Goal: Information Seeking & Learning: Compare options

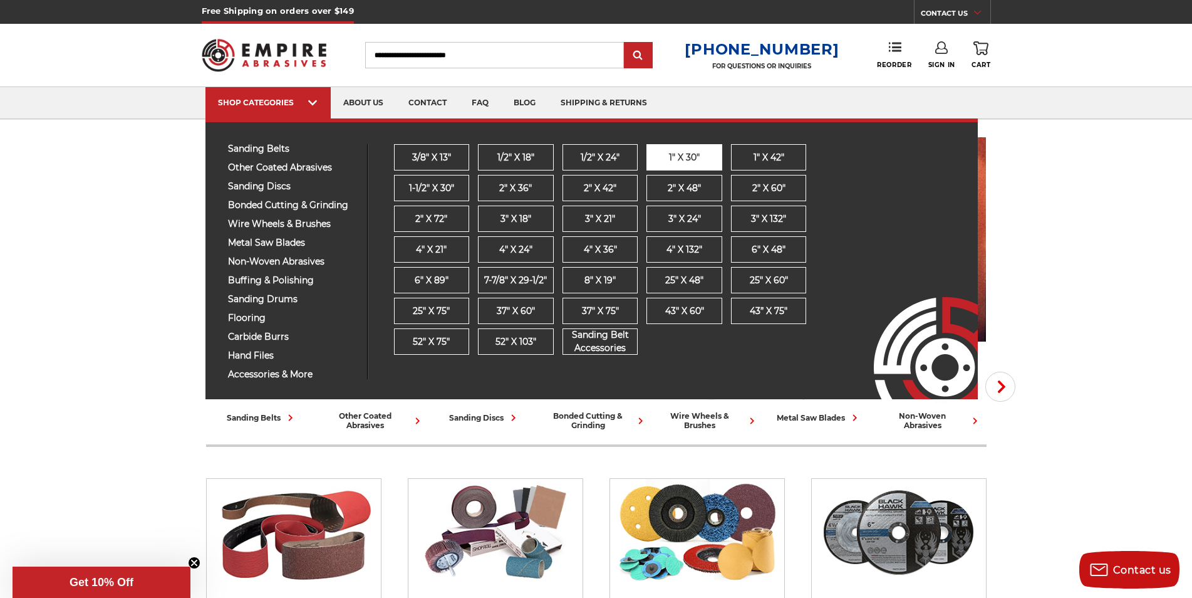
click at [684, 157] on span "1" x 30"" at bounding box center [684, 157] width 31 height 13
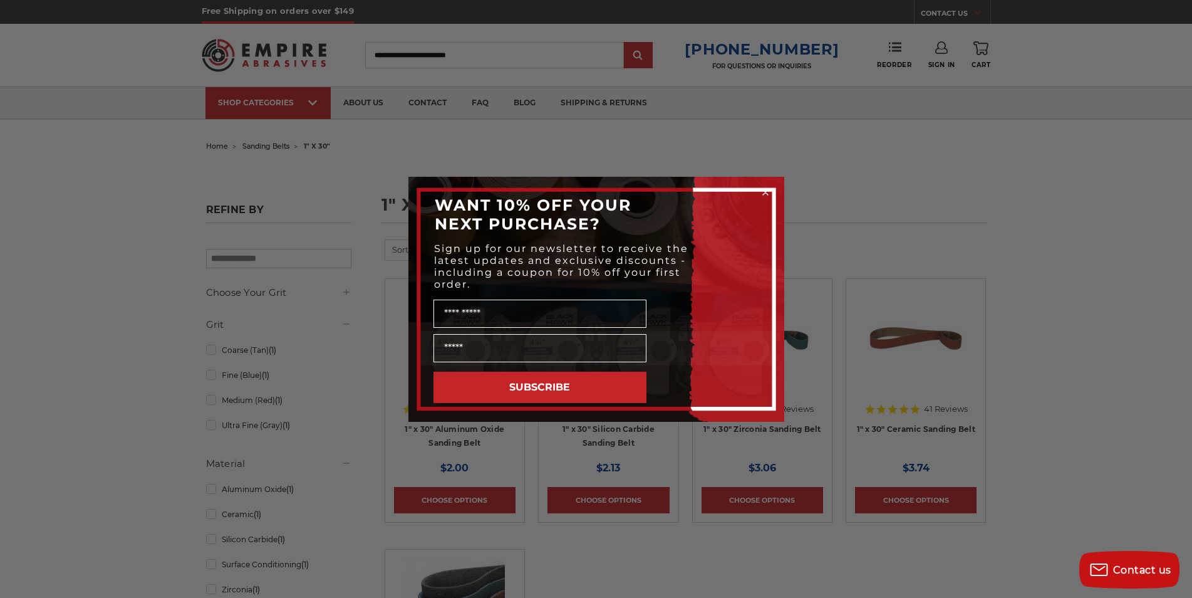
click at [979, 199] on div "Close dialog WANT 10% OFF YOUR NEXT PURCHASE? Sign up for our newsletter to rec…" at bounding box center [596, 299] width 1192 height 598
click at [768, 194] on icon "Close dialog" at bounding box center [765, 192] width 5 height 5
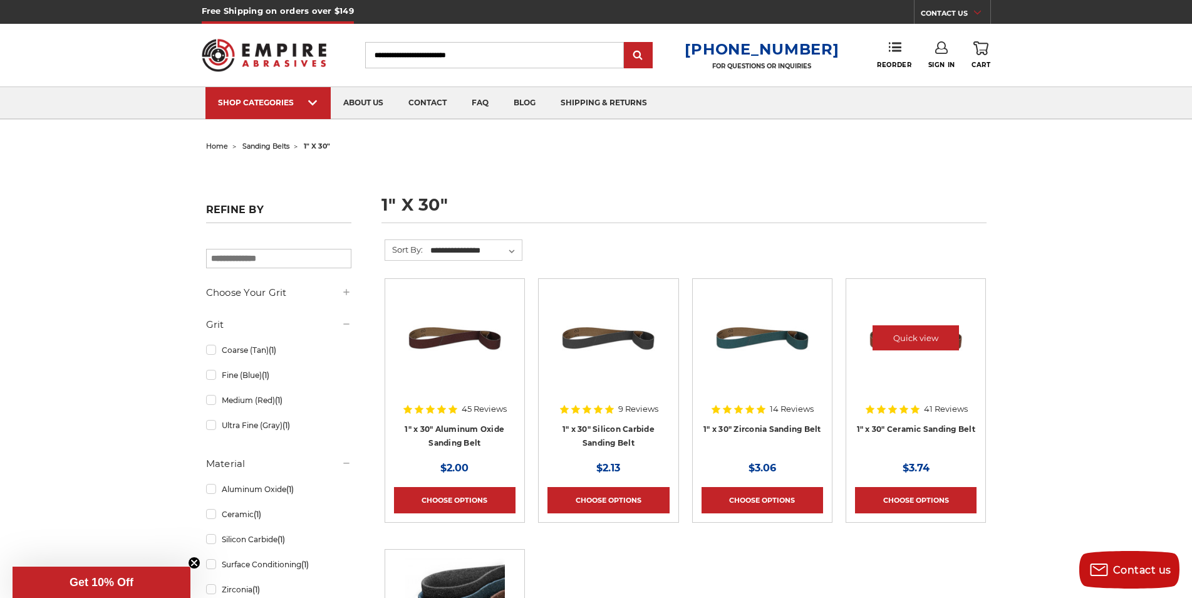
scroll to position [188, 0]
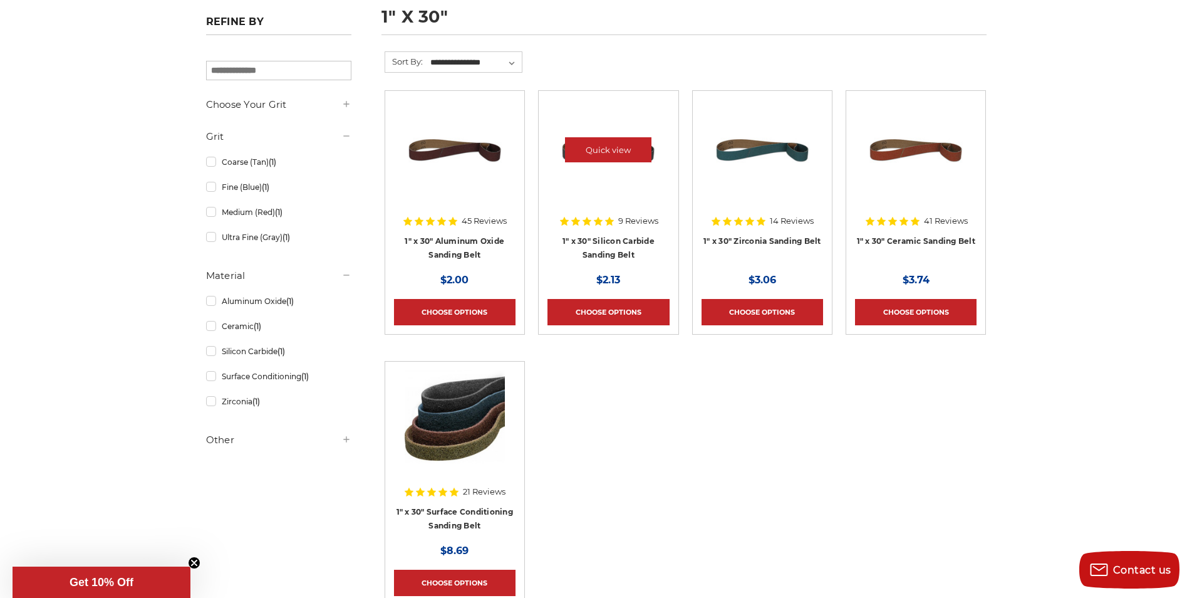
click at [626, 186] on img at bounding box center [608, 150] width 100 height 100
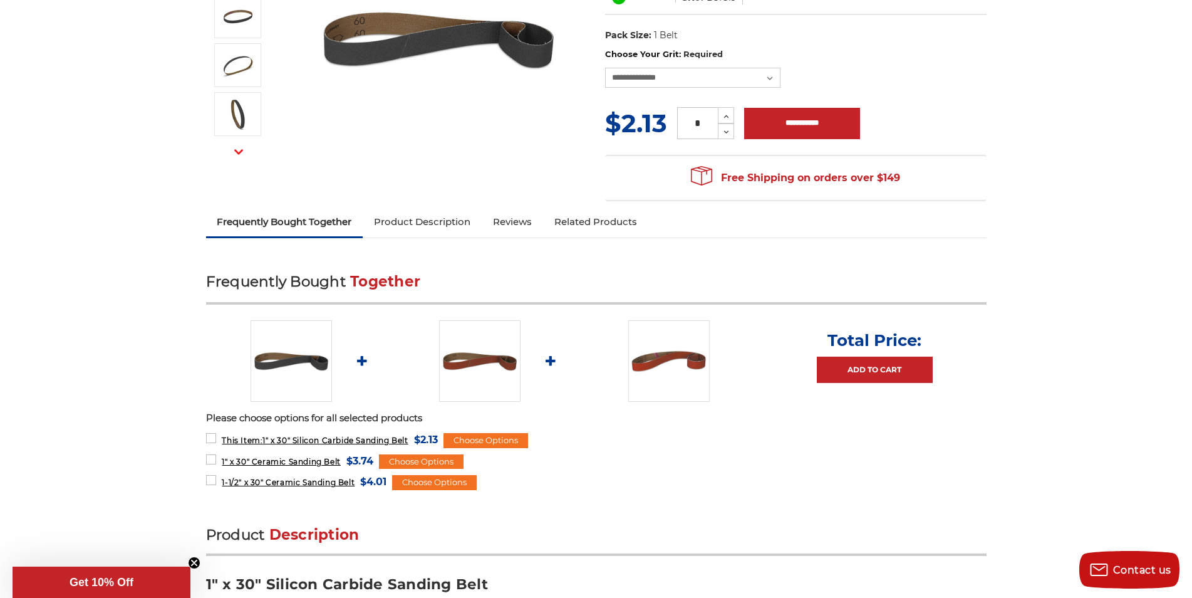
click at [438, 204] on div "Previous Next Brand:" at bounding box center [596, 56] width 798 height 303
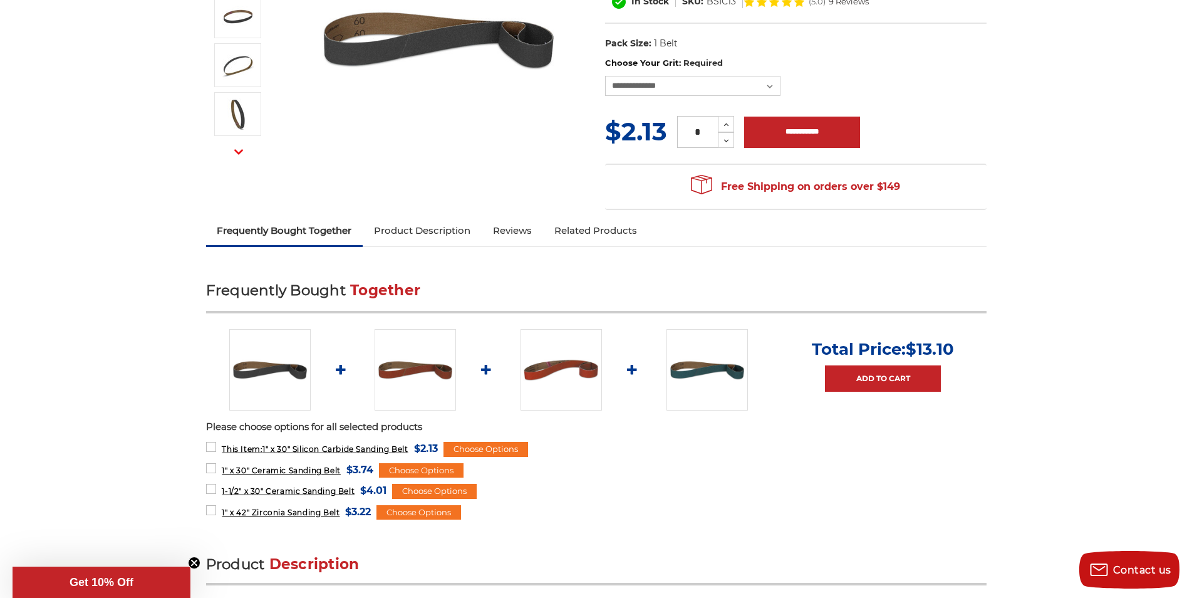
click at [459, 229] on link "Product Description" at bounding box center [422, 231] width 119 height 28
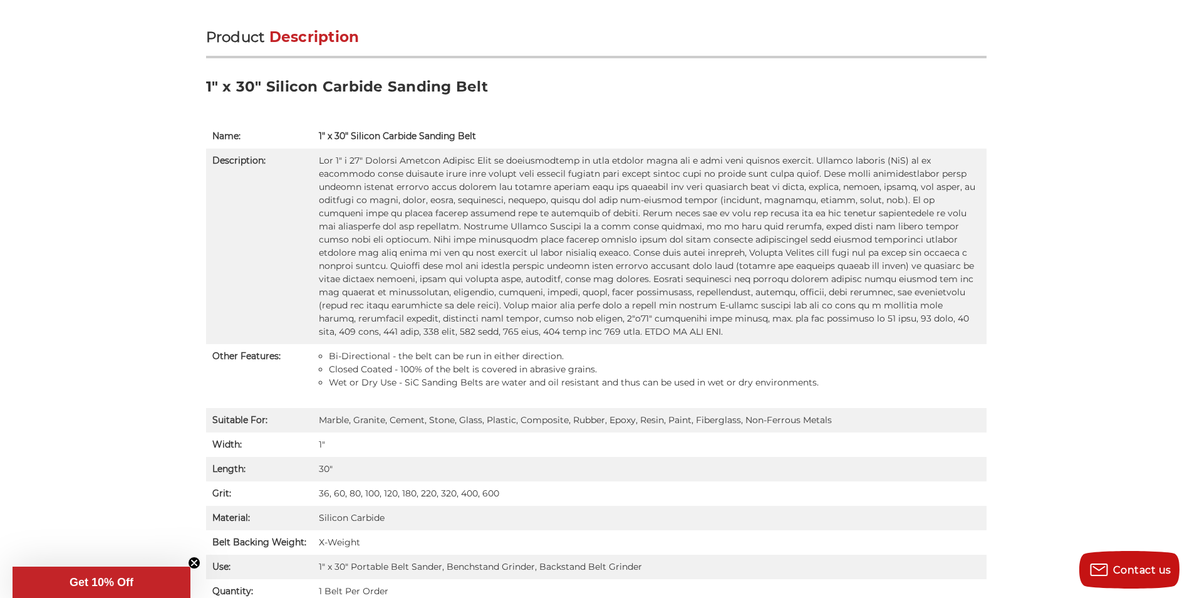
scroll to position [792, 0]
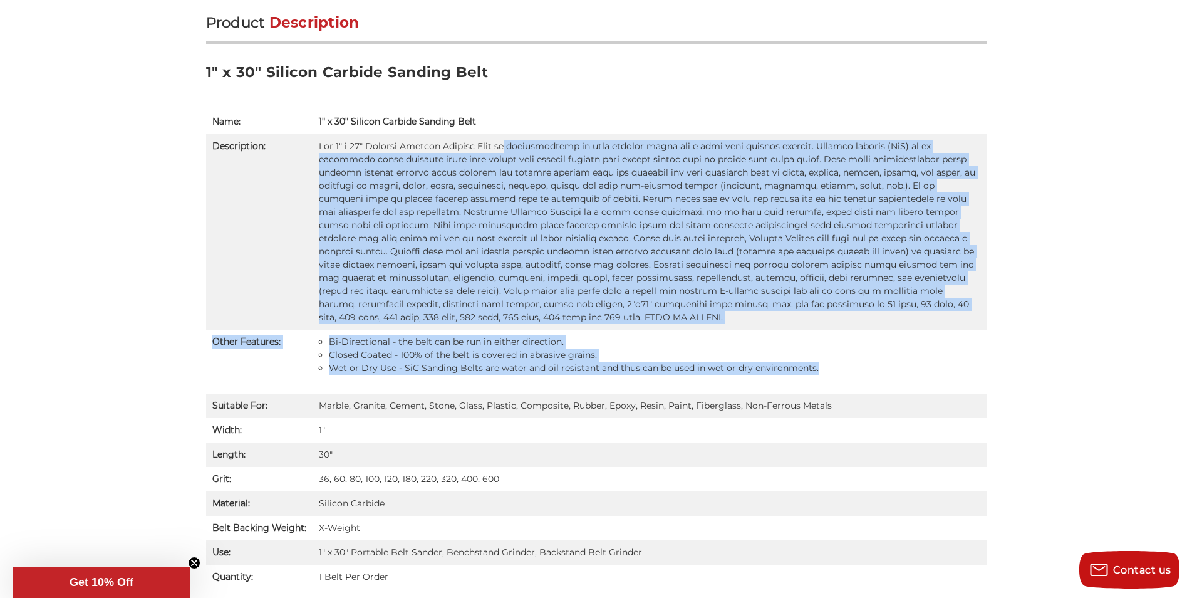
drag, startPoint x: 502, startPoint y: 153, endPoint x: 835, endPoint y: 359, distance: 391.9
click at [835, 359] on tbody "Name: 1" x 30" Silicon Carbide Sanding Belt Description: Other Features: Bi-Dir…" at bounding box center [596, 349] width 781 height 479
click at [835, 362] on li "Wet or Dry Use - SiC Sanding Belts are water and oil resistant and thus can be …" at bounding box center [655, 368] width 652 height 13
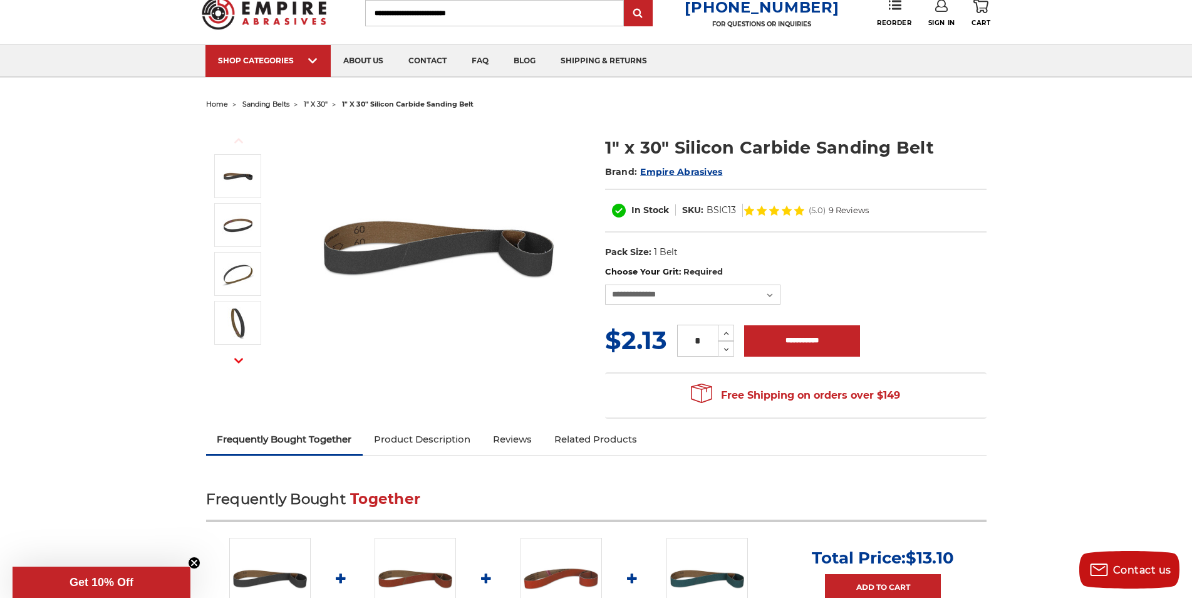
scroll to position [0, 0]
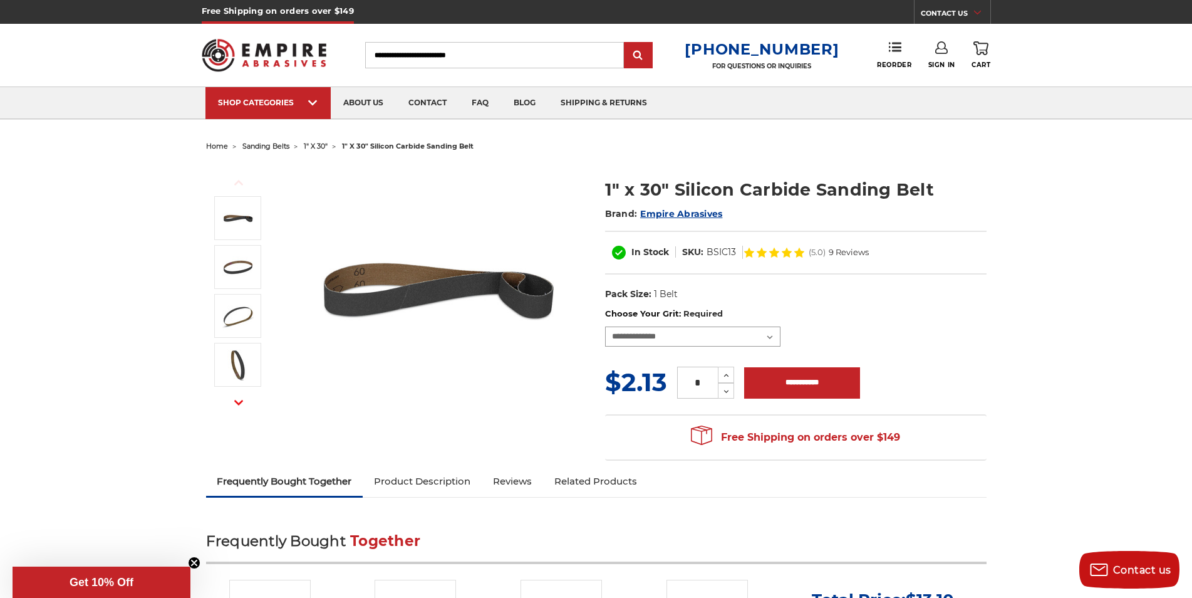
click at [646, 337] on select "**********" at bounding box center [692, 336] width 175 height 20
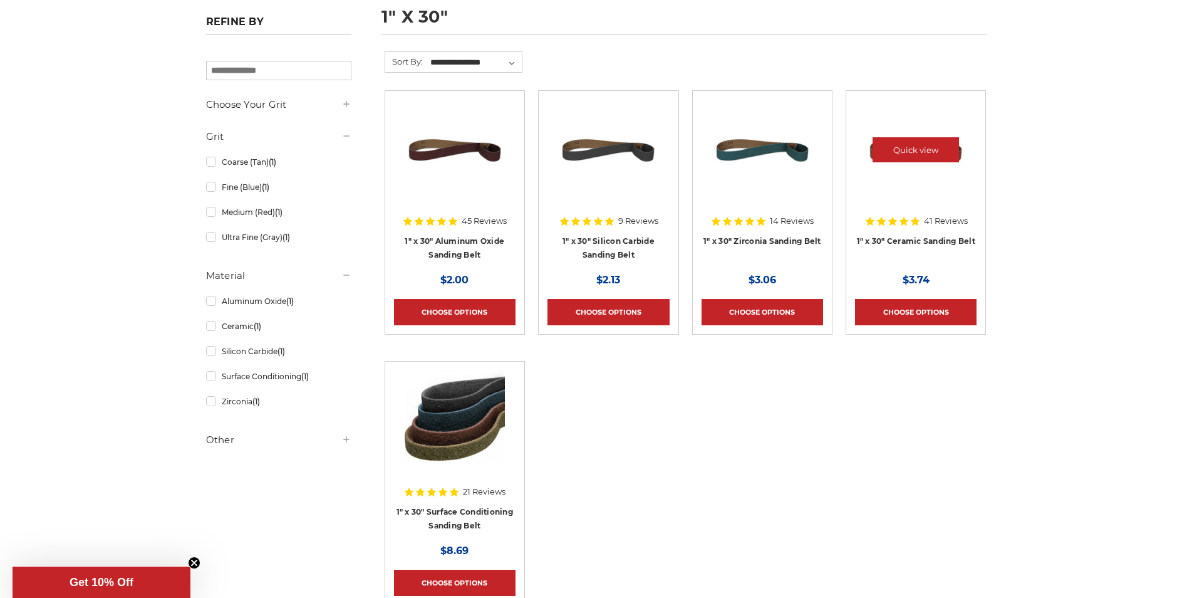
scroll to position [188, 0]
click at [882, 180] on img at bounding box center [916, 150] width 100 height 100
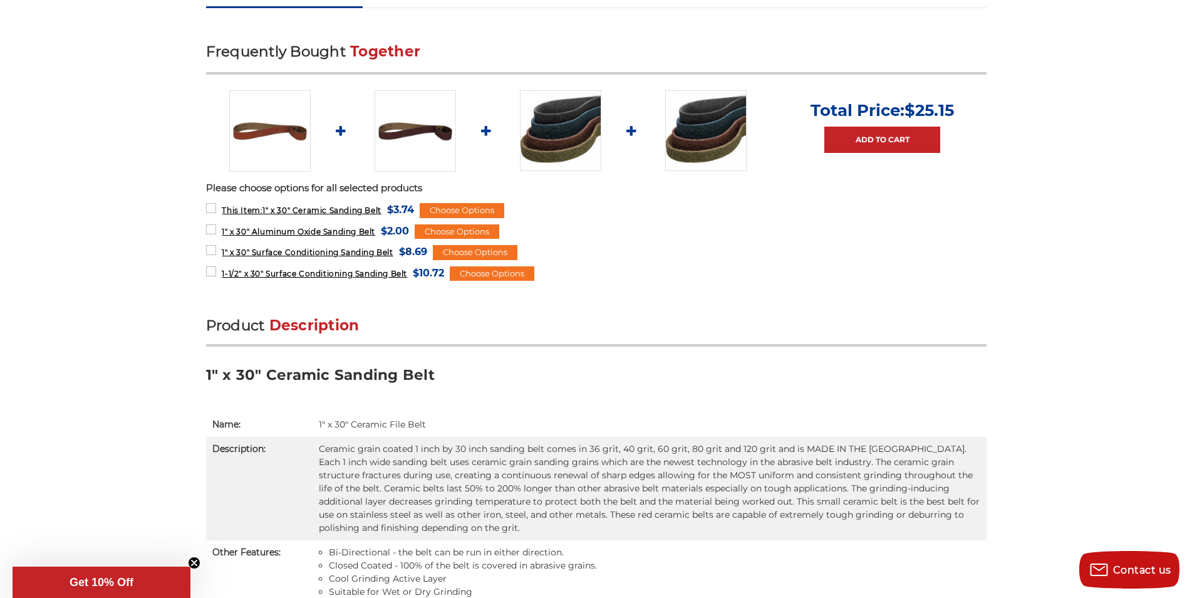
scroll to position [376, 0]
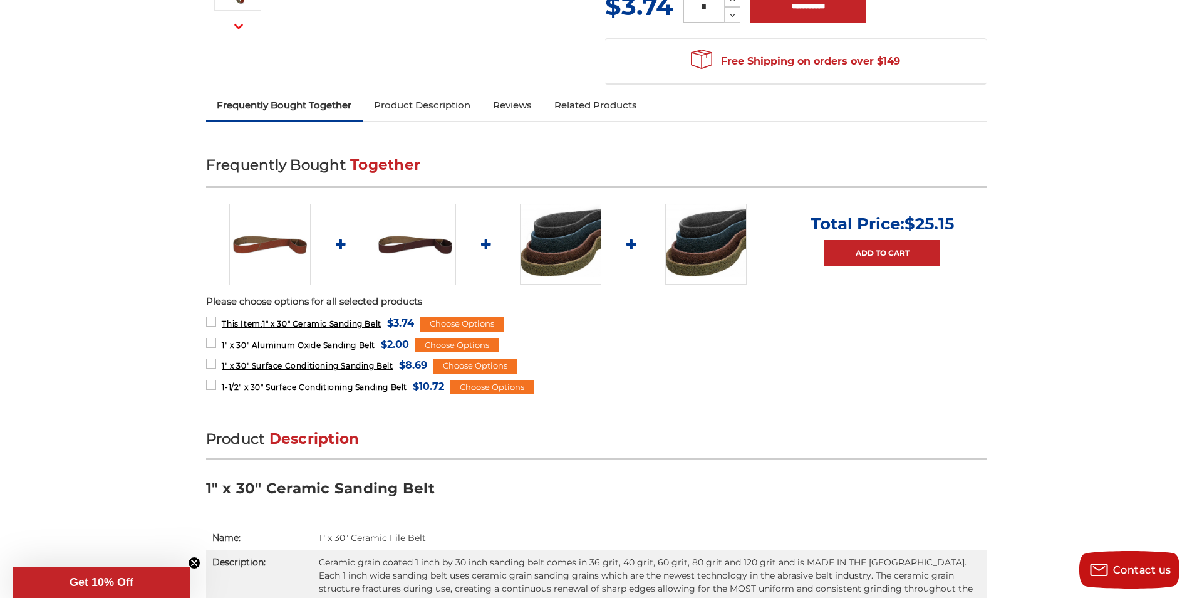
click at [445, 115] on link "Product Description" at bounding box center [422, 105] width 119 height 28
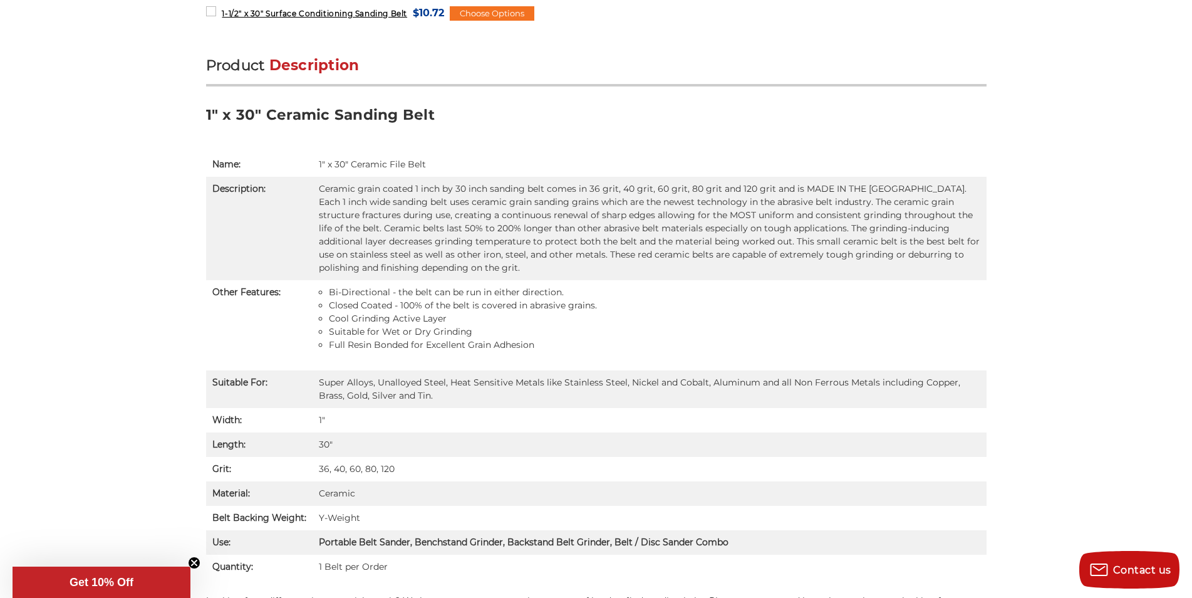
scroll to position [792, 0]
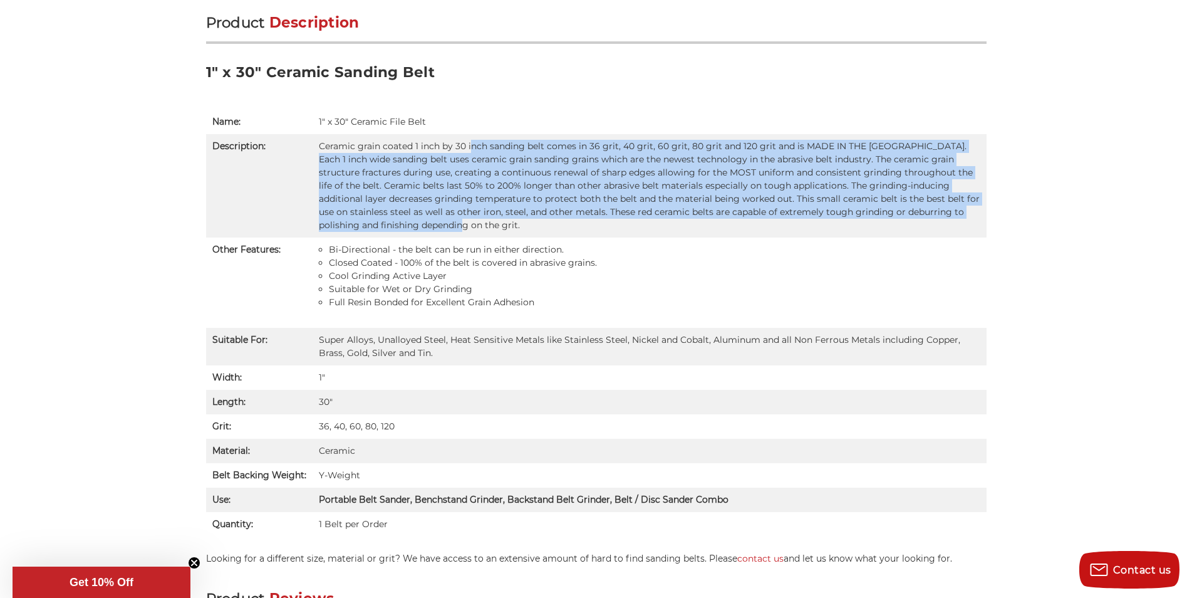
drag, startPoint x: 469, startPoint y: 145, endPoint x: 486, endPoint y: 221, distance: 78.2
click at [486, 221] on td "Ceramic grain coated 1 inch by 30 inch sanding belt comes in 36 grit, 40 grit, …" at bounding box center [650, 185] width 674 height 103
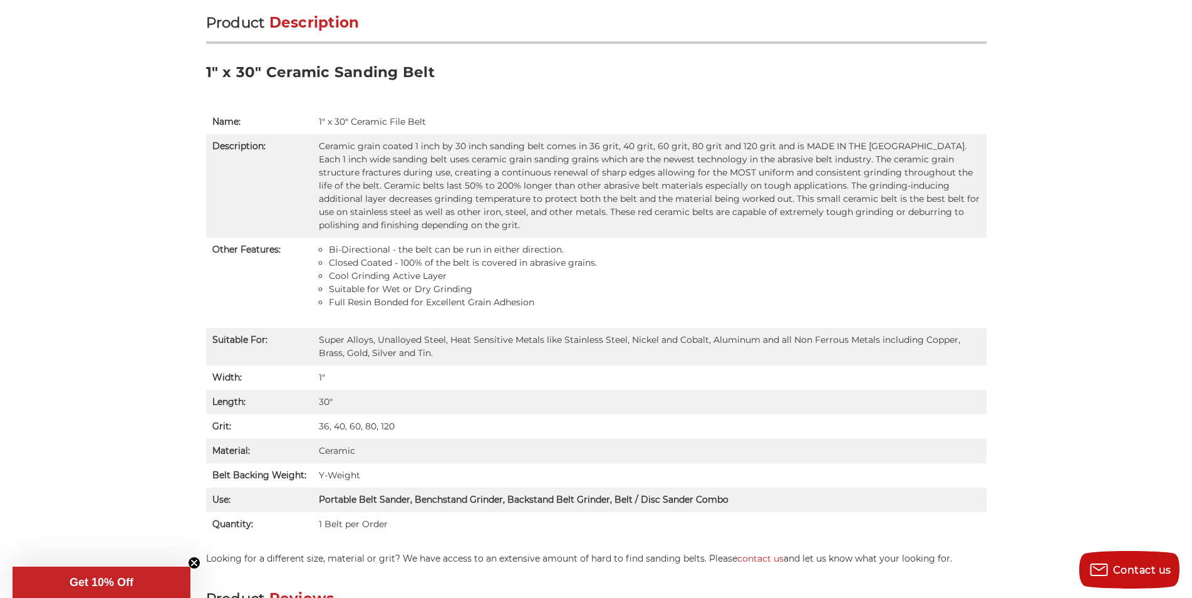
click at [516, 322] on td "Bi-Directional - the belt can be run in either direction. Closed Coated - 100% …" at bounding box center [650, 282] width 674 height 90
click at [553, 296] on li "Full Resin Bonded for Excellent Grain Adhesion" at bounding box center [655, 302] width 652 height 13
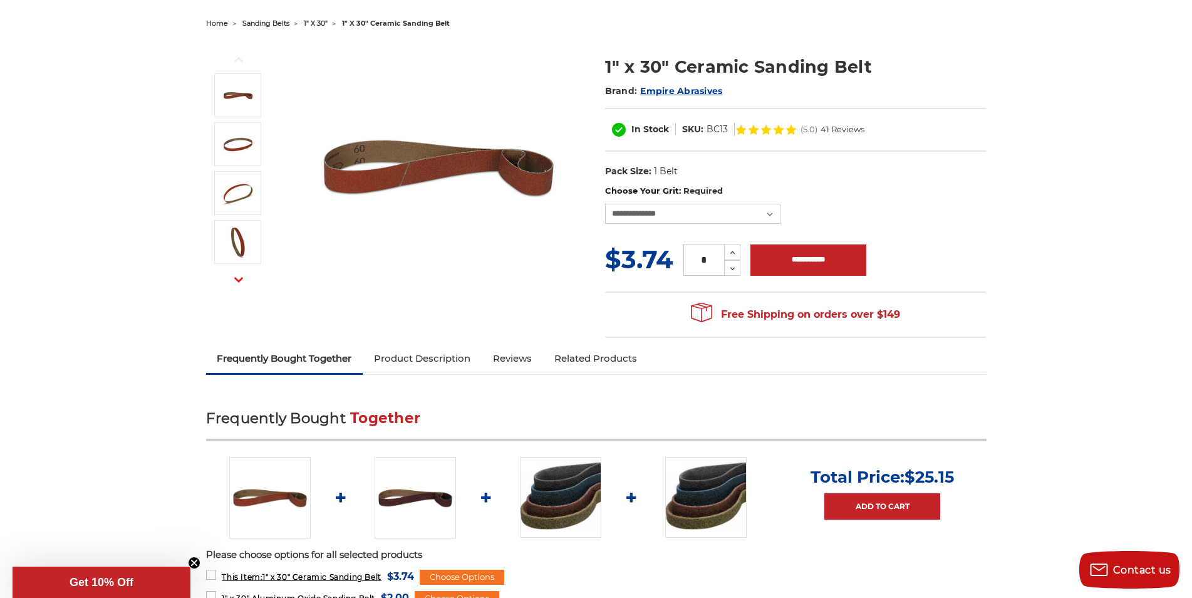
scroll to position [40, 0]
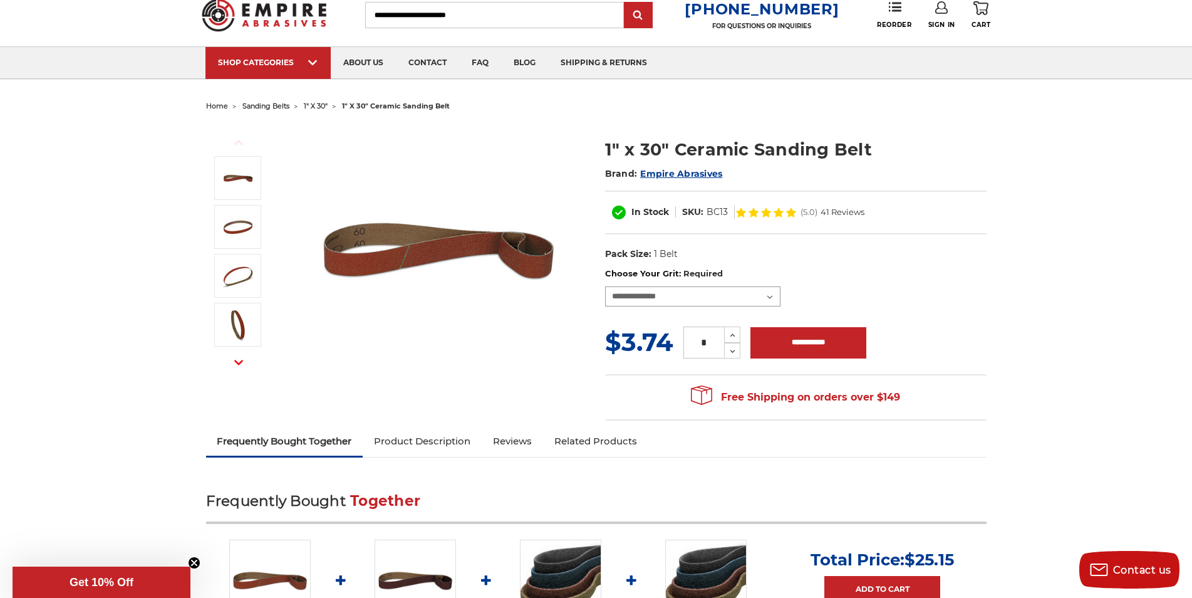
click at [681, 298] on select "**********" at bounding box center [692, 296] width 175 height 20
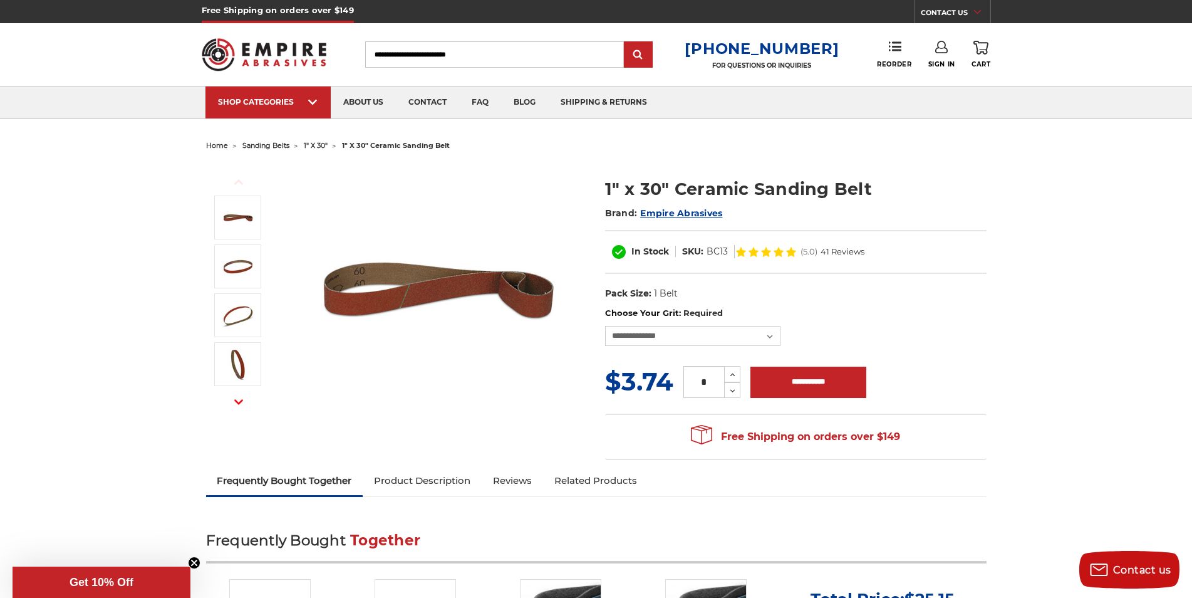
scroll to position [0, 0]
click at [684, 340] on select "**********" at bounding box center [692, 336] width 175 height 20
click at [656, 336] on select "**********" at bounding box center [692, 336] width 175 height 20
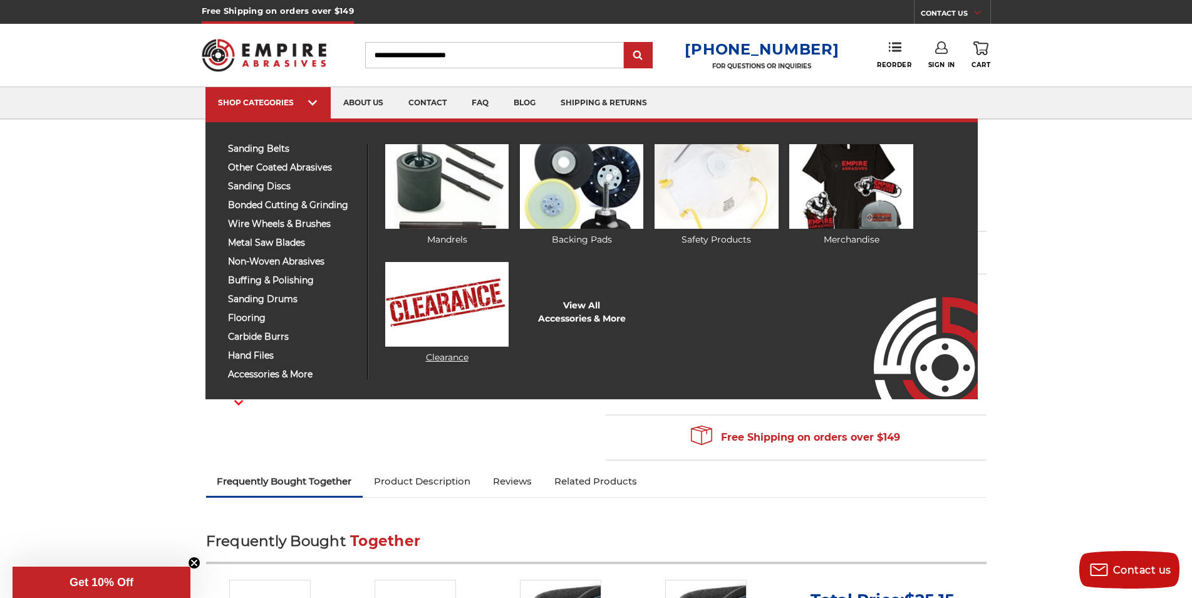
click at [468, 335] on img at bounding box center [446, 304] width 123 height 85
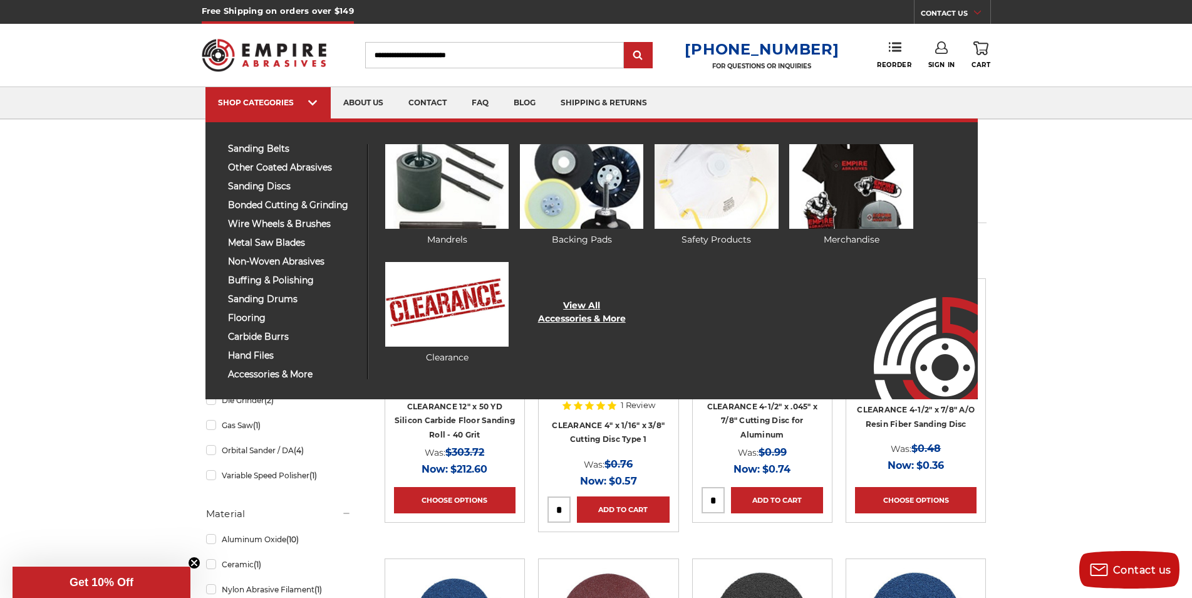
click at [578, 304] on link "View All Accessories & More" at bounding box center [582, 312] width 88 height 26
